Goal: Connect with others: Connect with others

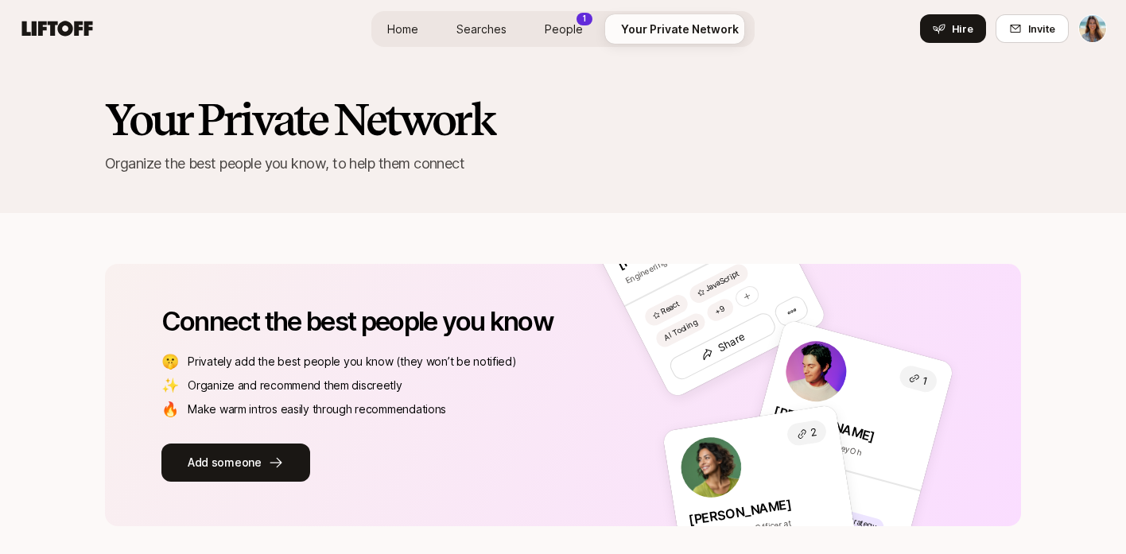
click at [569, 34] on span "People" at bounding box center [564, 29] width 38 height 17
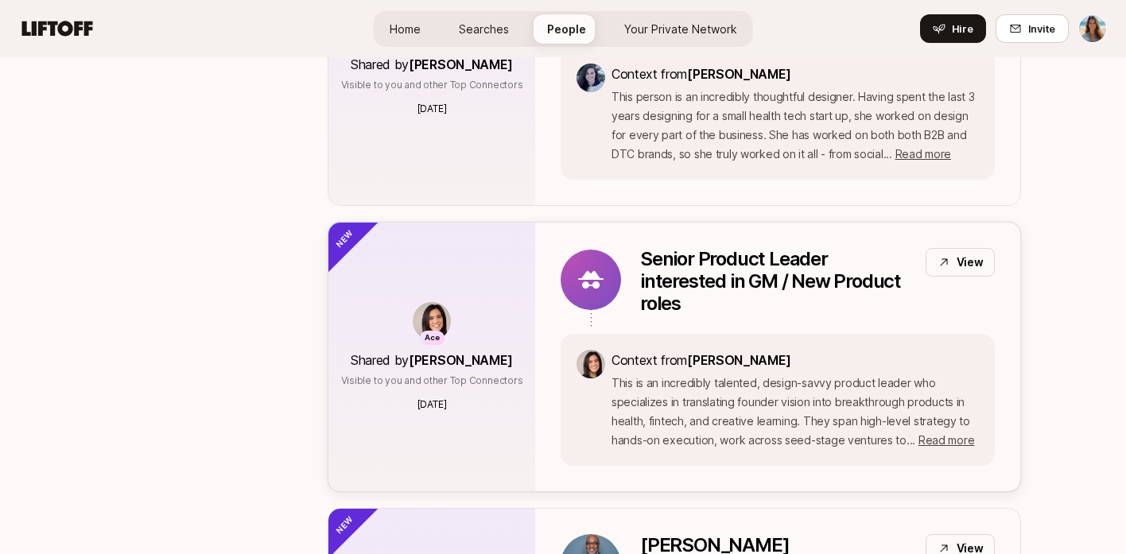
scroll to position [773, 0]
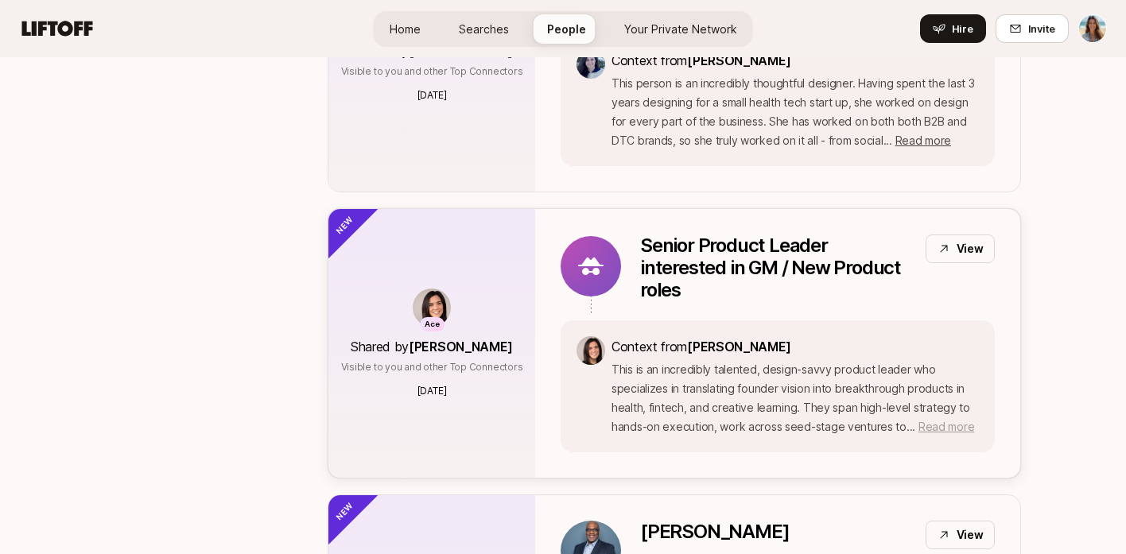
click at [934, 420] on span "Read more" at bounding box center [946, 427] width 56 height 14
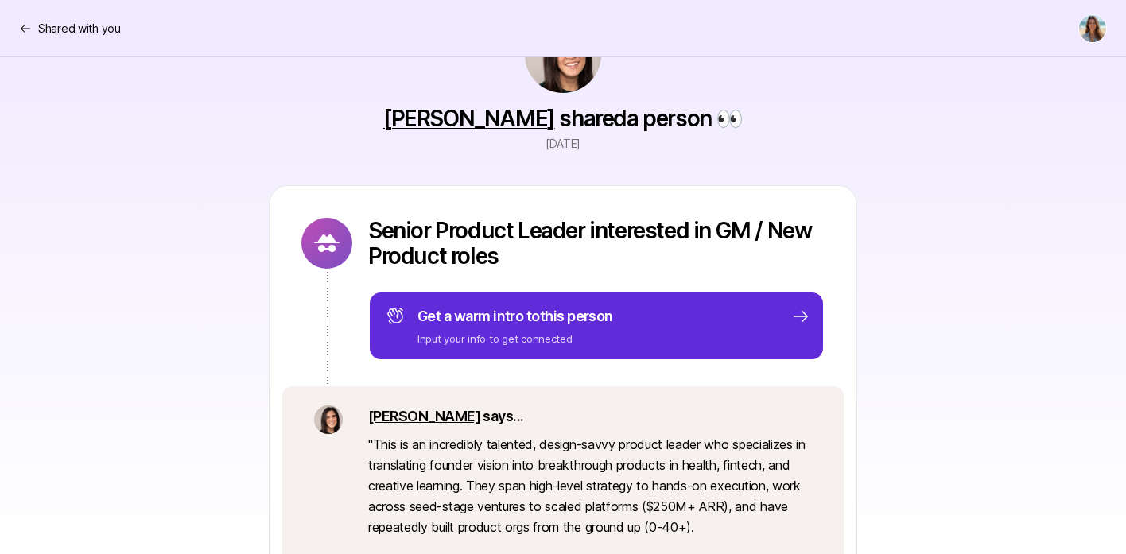
scroll to position [94, 0]
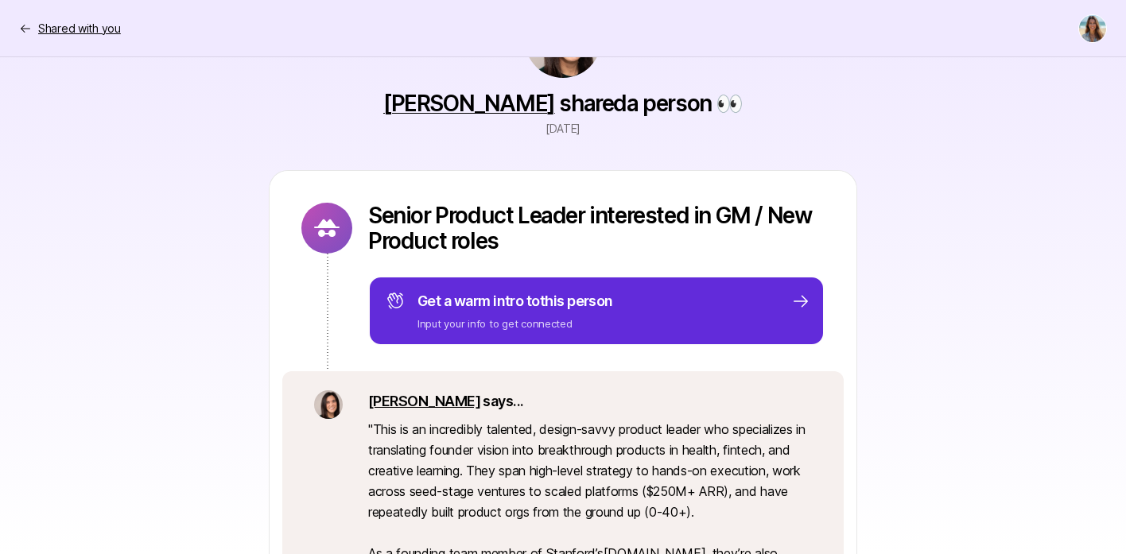
click at [21, 26] on icon at bounding box center [25, 28] width 13 height 13
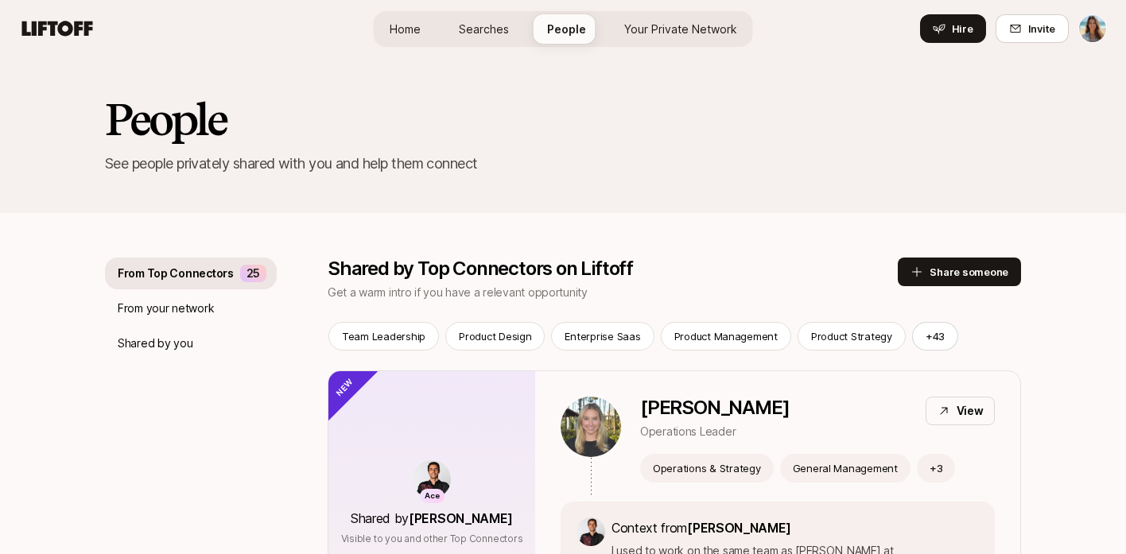
click at [402, 31] on span "Home" at bounding box center [405, 29] width 31 height 17
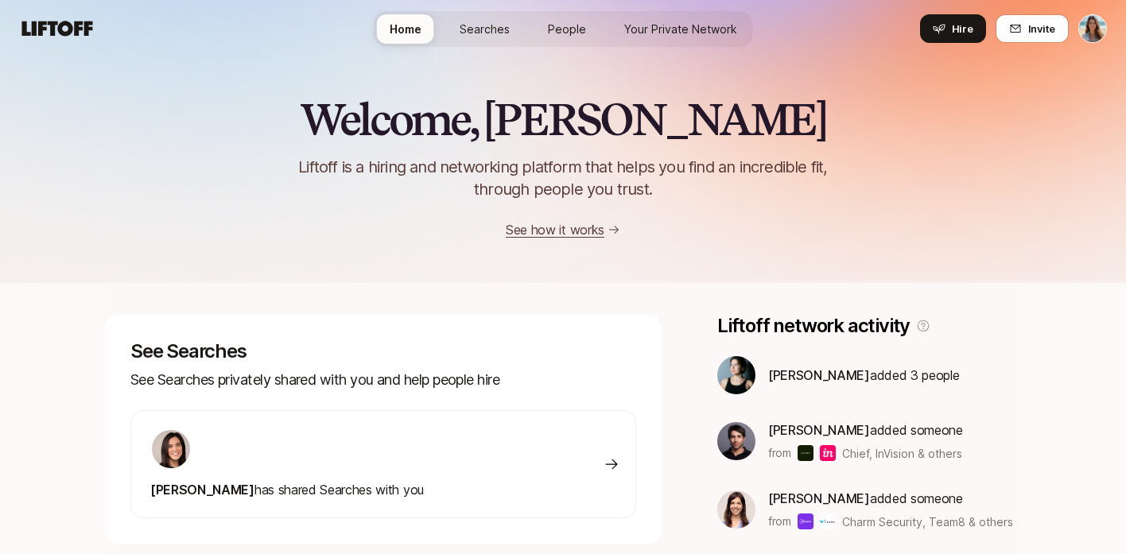
click at [570, 28] on span "People" at bounding box center [567, 29] width 38 height 17
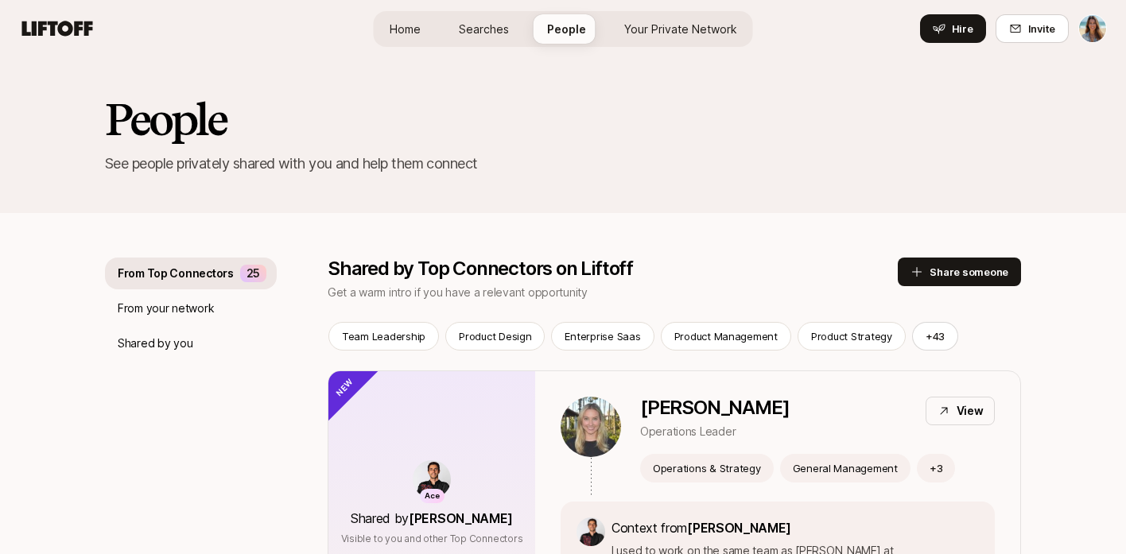
click at [710, 21] on span "Your Private Network" at bounding box center [680, 29] width 113 height 17
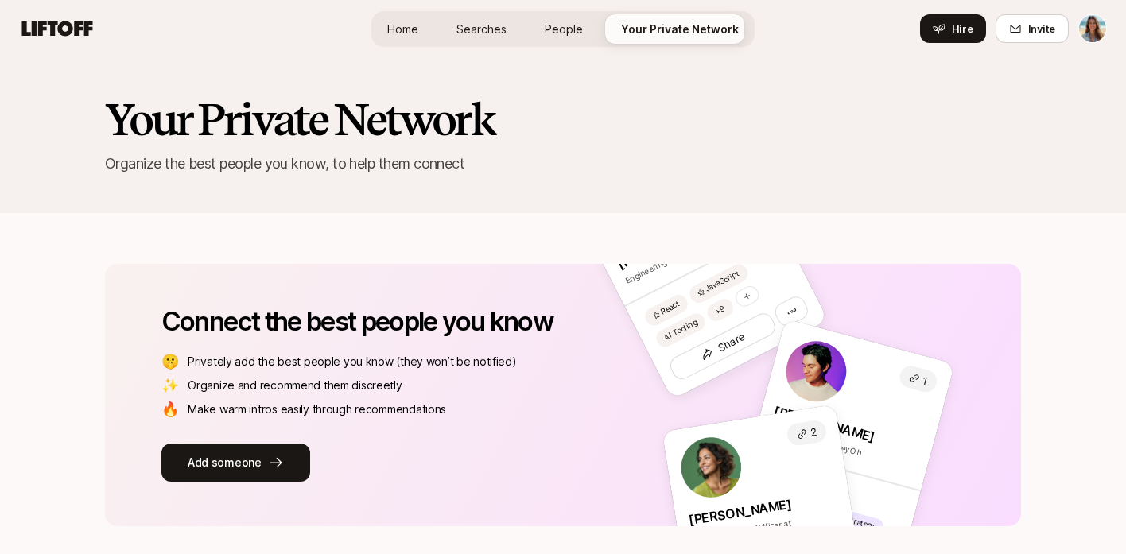
scroll to position [856, 0]
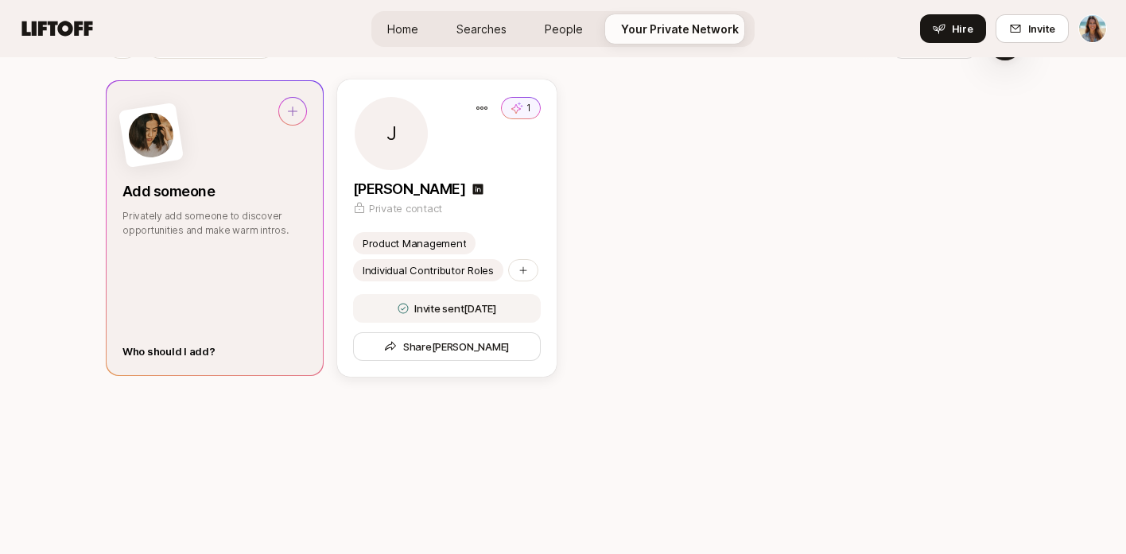
click at [188, 352] on div "Who should I add?" at bounding box center [168, 351] width 93 height 16
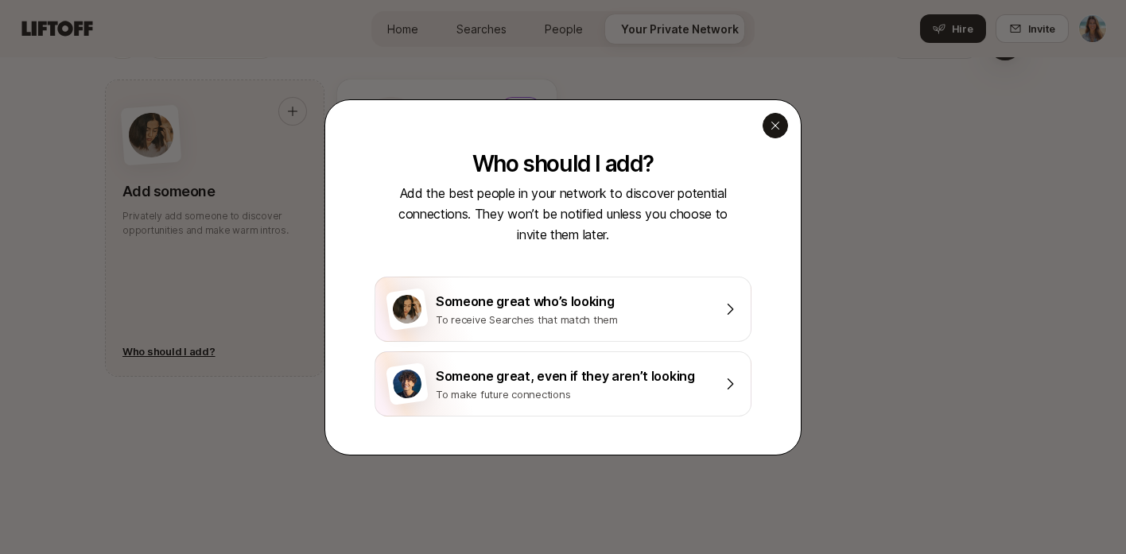
click at [779, 119] on icon "button" at bounding box center [775, 125] width 13 height 13
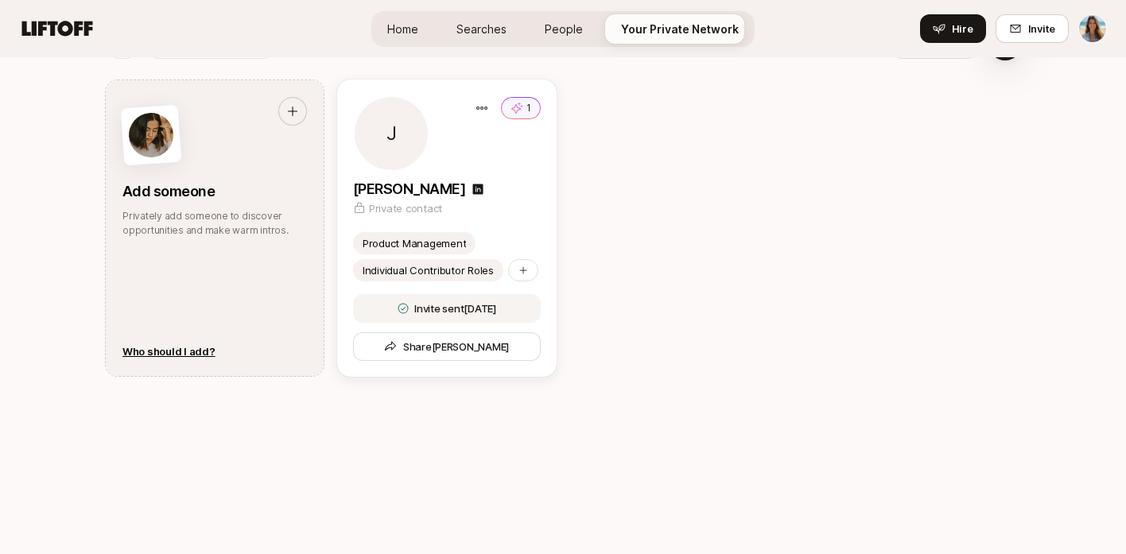
click at [506, 32] on span "Searches" at bounding box center [481, 29] width 50 height 17
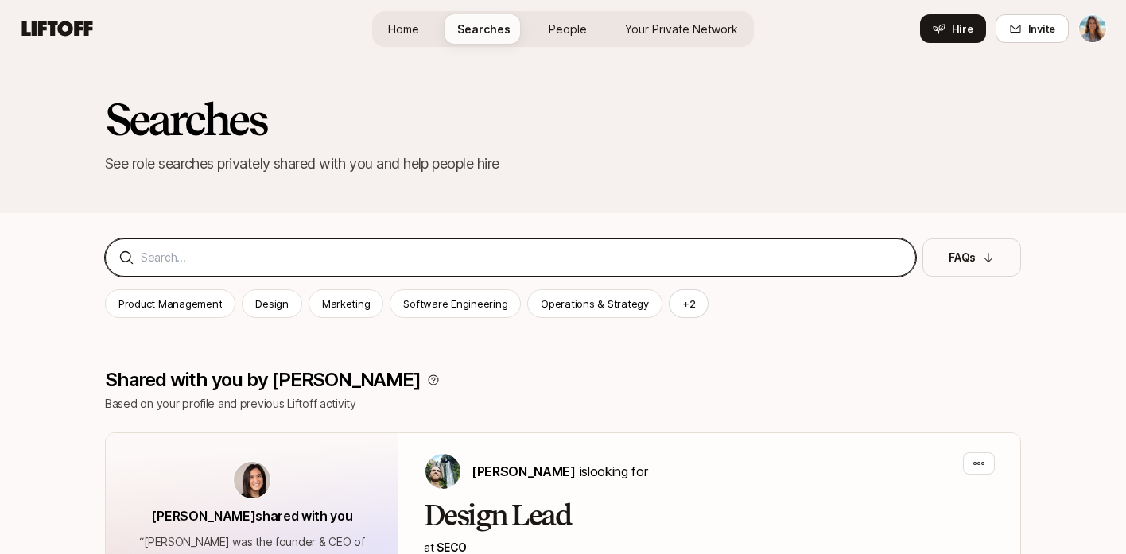
click at [349, 248] on input at bounding box center [522, 257] width 762 height 19
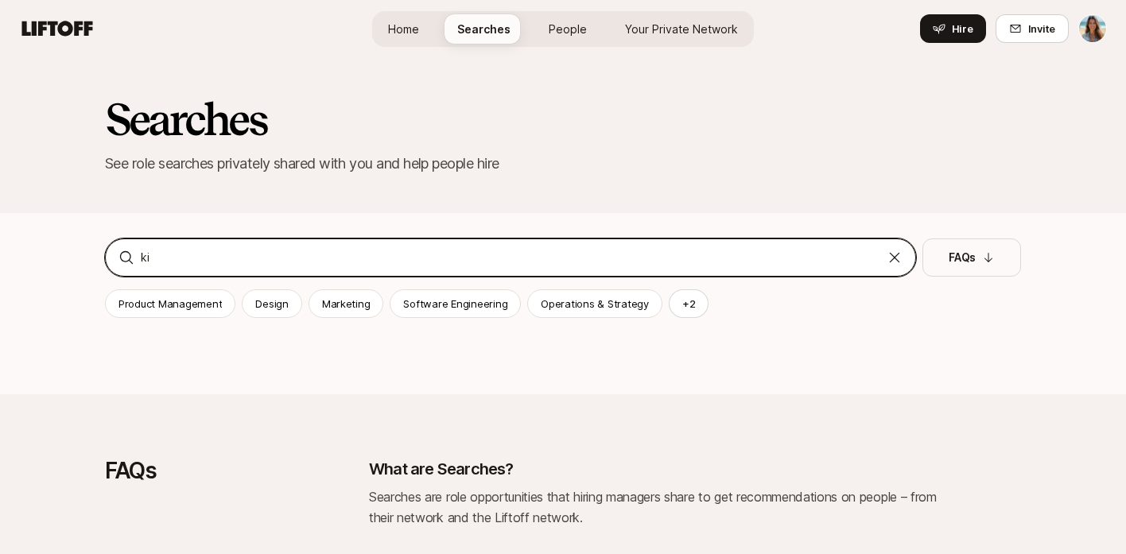
type input "k"
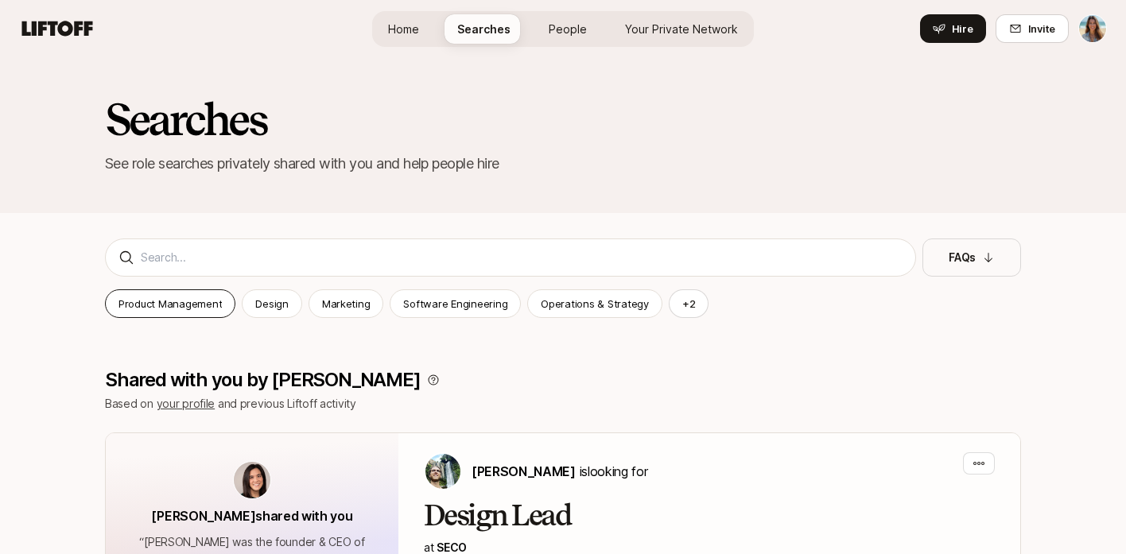
click at [196, 307] on p "Product Management" at bounding box center [169, 304] width 103 height 16
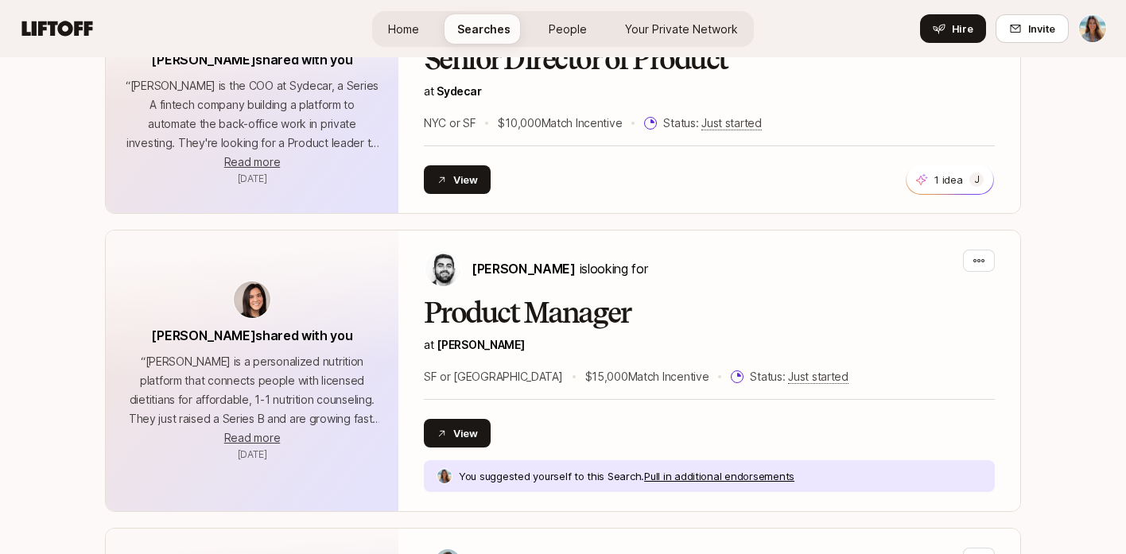
scroll to position [942, 0]
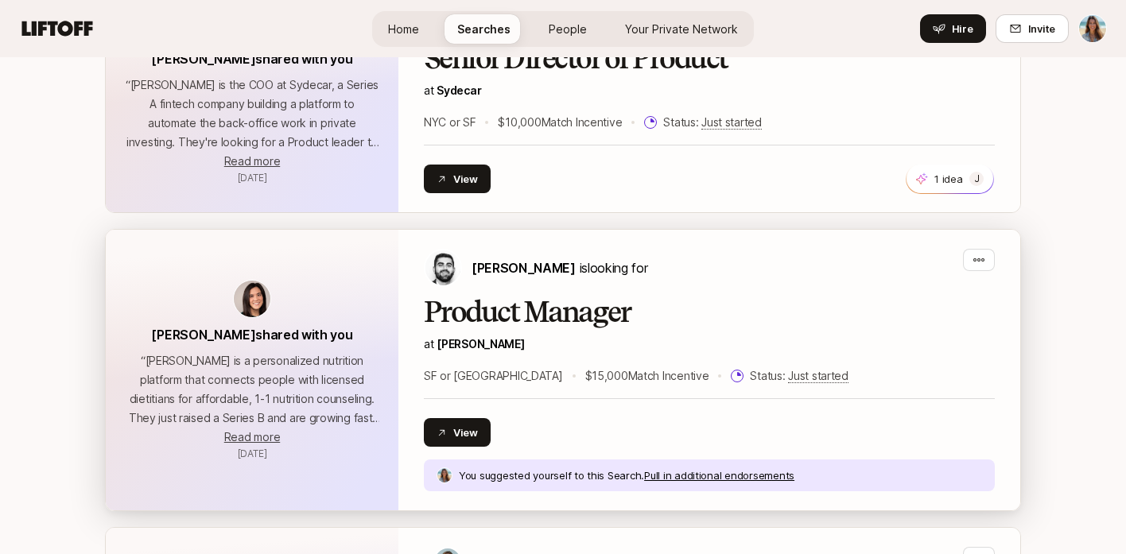
click at [716, 475] on p "Pull in additional endorsements" at bounding box center [719, 475] width 150 height 16
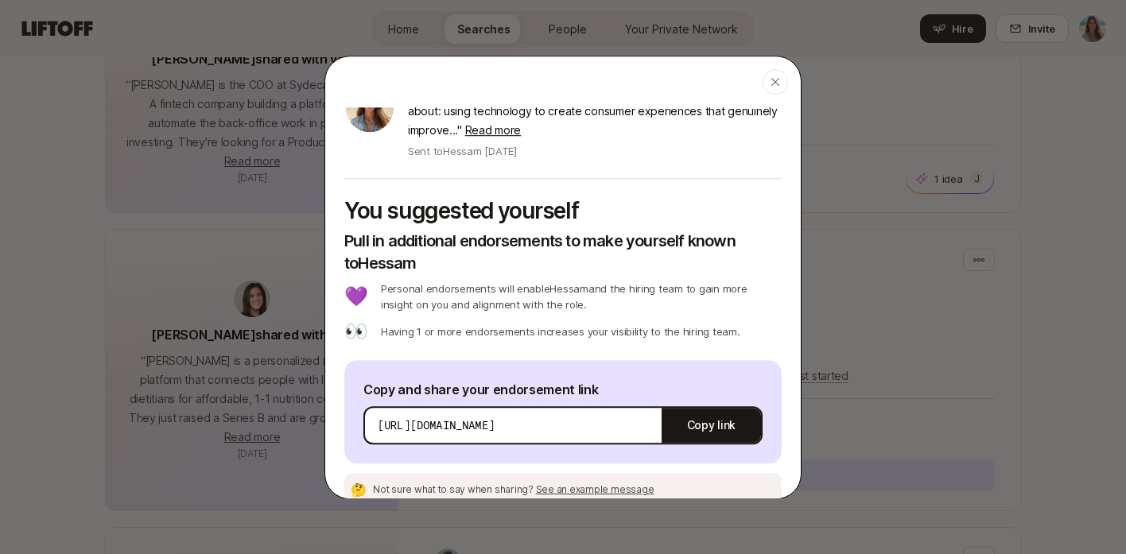
scroll to position [87, 0]
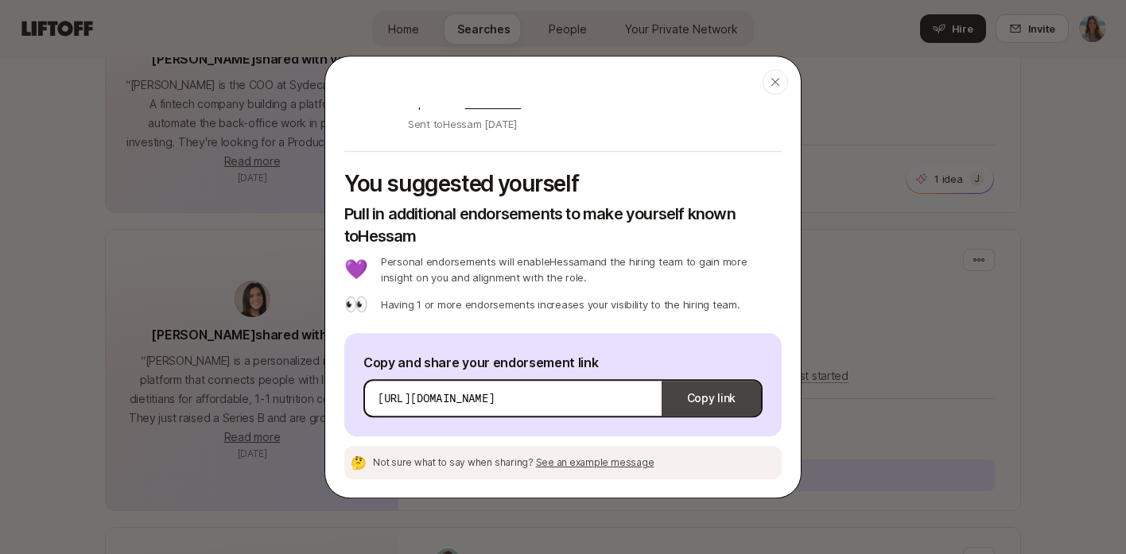
click at [725, 400] on button "Copy link" at bounding box center [710, 398] width 99 height 45
click at [780, 83] on icon "button" at bounding box center [775, 82] width 13 height 13
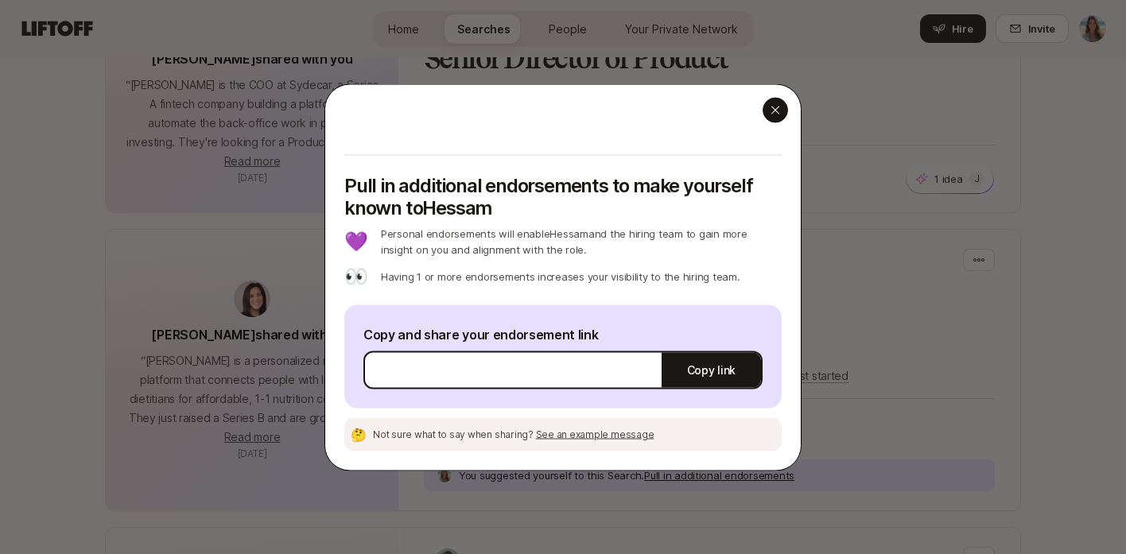
scroll to position [0, 0]
